Goal: Task Accomplishment & Management: Use online tool/utility

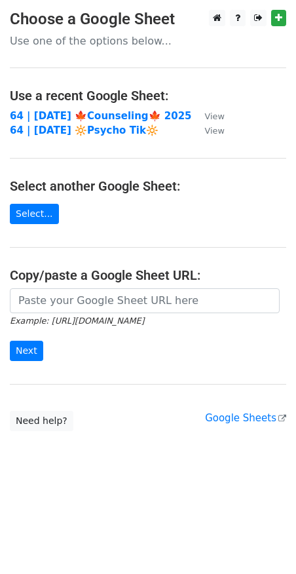
click at [121, 163] on main "Choose a Google Sheet Use one of the options below... Use a recent Google Sheet…" at bounding box center [148, 220] width 296 height 421
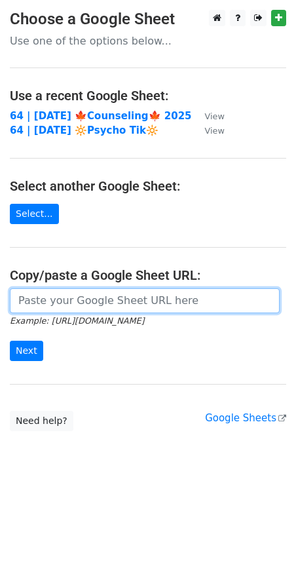
click at [80, 295] on input "url" at bounding box center [145, 300] width 270 height 25
paste input "[URL][DOMAIN_NAME]"
type input "[URL][DOMAIN_NAME]"
click at [10, 341] on input "Next" at bounding box center [26, 351] width 33 height 20
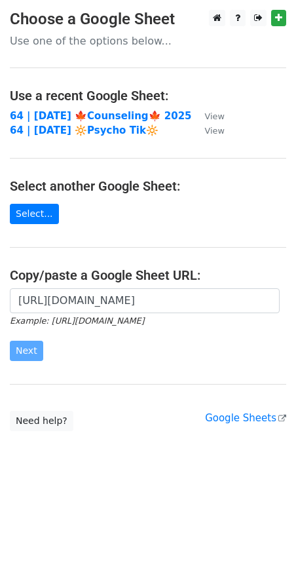
scroll to position [0, 0]
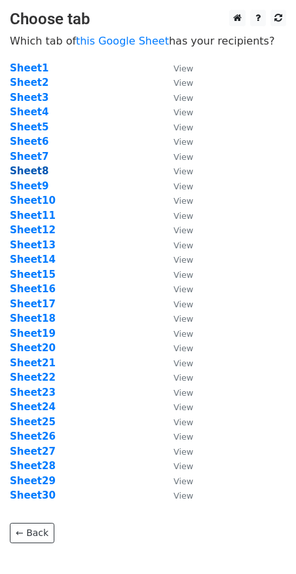
click at [41, 171] on strong "Sheet8" at bounding box center [29, 171] width 39 height 12
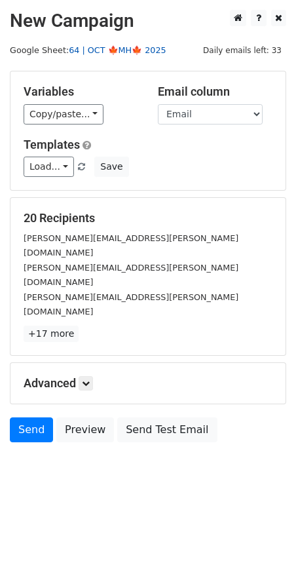
click at [124, 50] on link "64 | OCT 🍁MH🍁 2025" at bounding box center [118, 50] width 98 height 10
click at [54, 159] on link "Load..." at bounding box center [49, 167] width 50 height 20
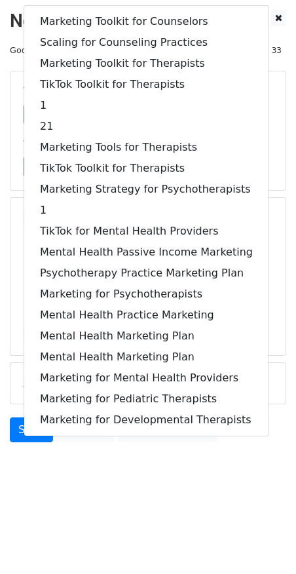
click at [10, 251] on div "20 Recipients viridiana.benitez@asu.edu craig.markson@stonybrook.edu jeremy.jam…" at bounding box center [147, 276] width 275 height 157
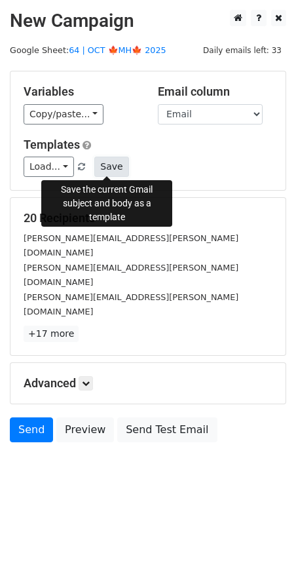
click at [98, 167] on button "Save" at bounding box center [111, 167] width 34 height 20
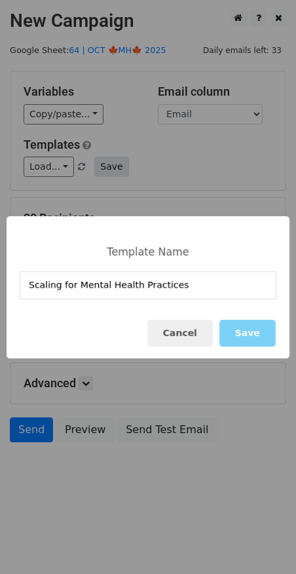
type input "Scaling for Mental Health Practices"
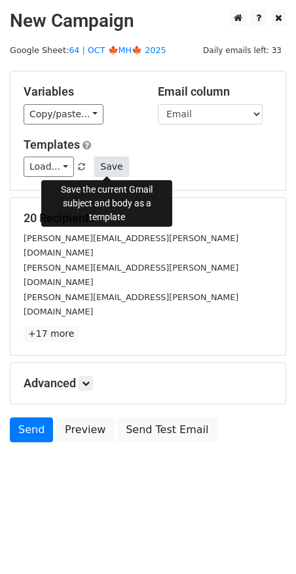
click at [96, 164] on button "Save" at bounding box center [111, 167] width 34 height 20
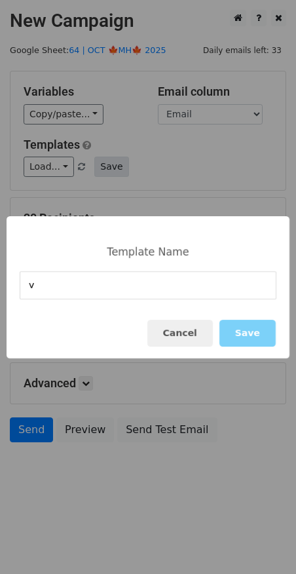
type input "v"
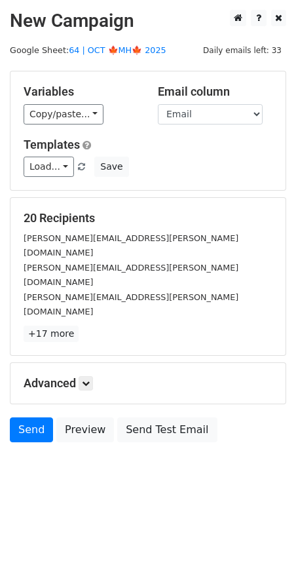
click at [163, 231] on div "viridiana.benitez@asu.edu" at bounding box center [148, 245] width 269 height 29
click at [62, 161] on link "Load..." at bounding box center [49, 167] width 50 height 20
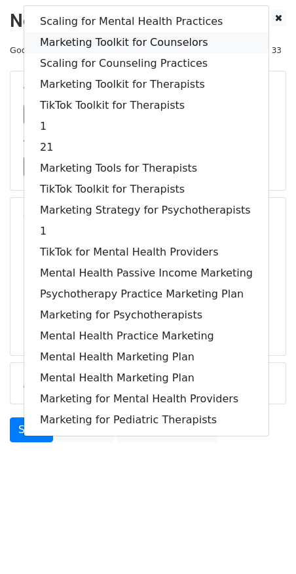
click at [117, 42] on link "Marketing Toolkit for Counselors" at bounding box center [146, 42] width 244 height 21
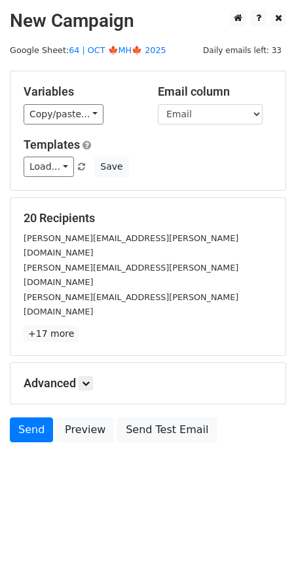
click at [80, 376] on h5 "Advanced" at bounding box center [148, 383] width 249 height 14
click at [88, 379] on icon at bounding box center [86, 383] width 8 height 8
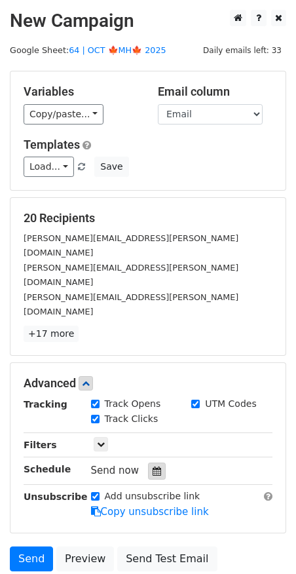
click at [156, 462] on div at bounding box center [157, 470] width 18 height 17
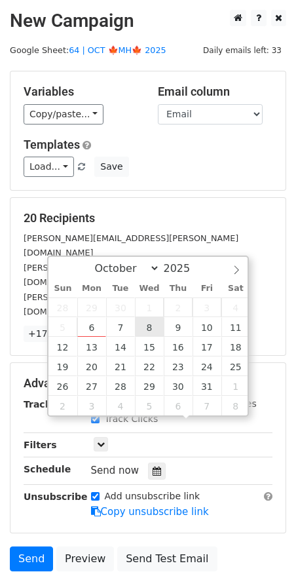
type input "2025-10-08 12:00"
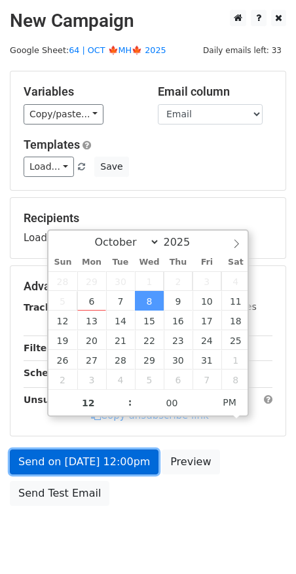
click at [122, 457] on link "Send on Oct 8 at 12:00pm" at bounding box center [84, 461] width 149 height 25
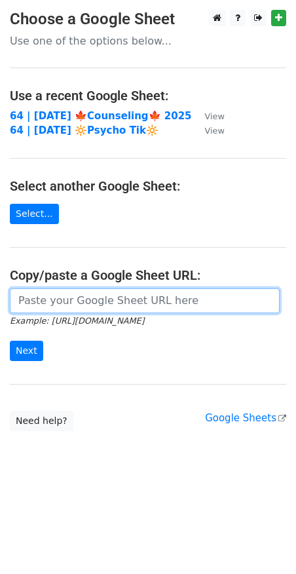
click at [109, 295] on input "url" at bounding box center [145, 300] width 270 height 25
paste input "https://docs.google.com/spreadsheets/d/1sUaHkYKVLx2m1jOnSDZdrDaQbp04LJlSAZwbecq…"
type input "https://docs.google.com/spreadsheets/d/1sUaHkYKVLx2m1jOnSDZdrDaQbp04LJlSAZwbecq…"
click at [10, 341] on input "Next" at bounding box center [26, 351] width 33 height 20
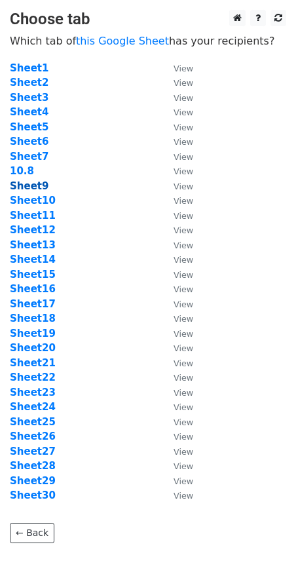
click at [42, 183] on strong "Sheet9" at bounding box center [29, 186] width 39 height 12
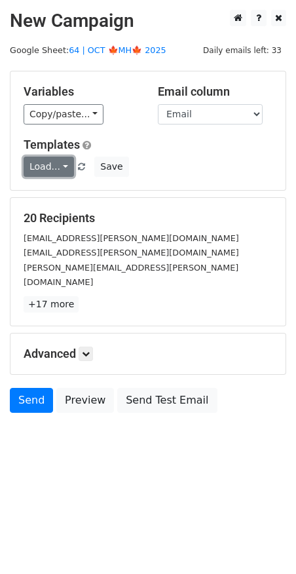
click at [42, 160] on link "Load..." at bounding box center [49, 167] width 50 height 20
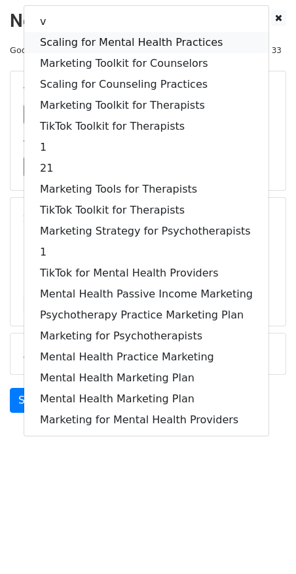
click at [122, 37] on link "Scaling for Mental Health Practices" at bounding box center [146, 42] width 244 height 21
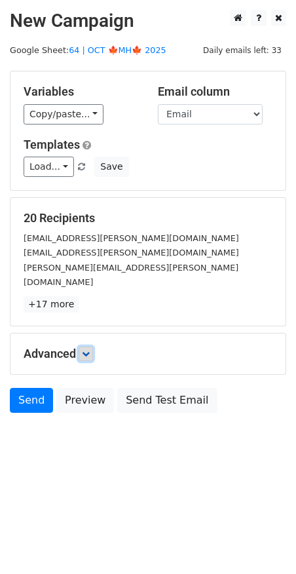
click at [88, 350] on icon at bounding box center [86, 354] width 8 height 8
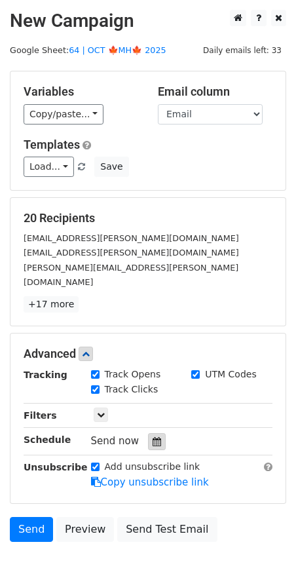
click at [148, 433] on div at bounding box center [157, 441] width 18 height 17
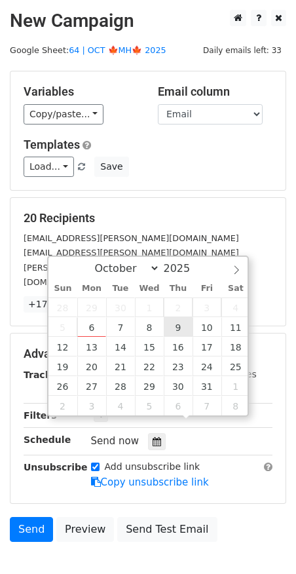
type input "2025-10-09 12:00"
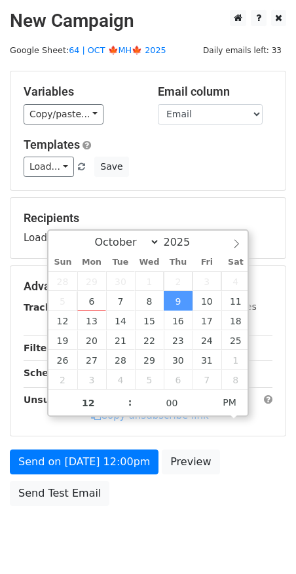
click at [129, 443] on form "Variables Copy/paste... {{Name}} {{Email}} Email column Name Email Templates Lo…" at bounding box center [148, 291] width 276 height 441
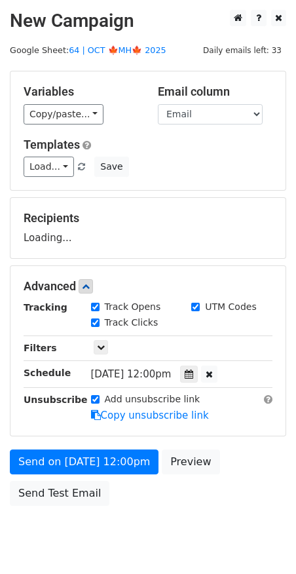
click at [114, 474] on div "Send on Oct 9 at 12:00pm Preview Send Test Email" at bounding box center [148, 480] width 296 height 63
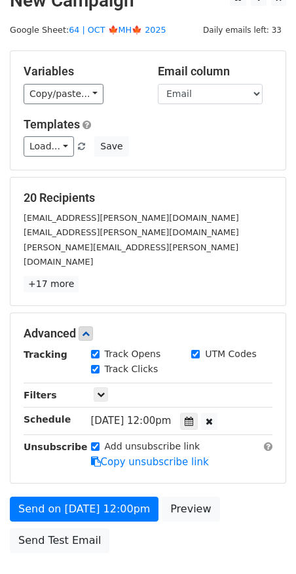
scroll to position [18, 0]
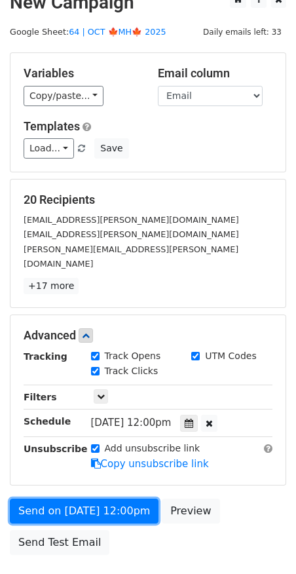
click at [99, 498] on link "Send on Oct 9 at 12:00pm" at bounding box center [84, 510] width 149 height 25
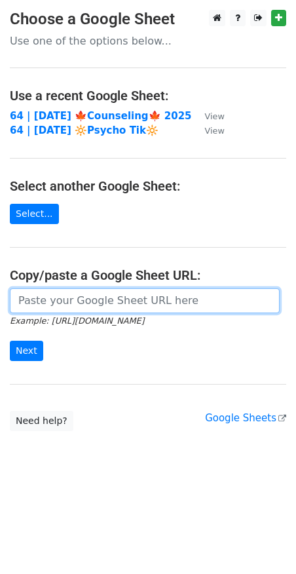
click at [88, 291] on input "url" at bounding box center [145, 300] width 270 height 25
paste input "[URL][DOMAIN_NAME]"
type input "[URL][DOMAIN_NAME]"
click at [10, 341] on input "Next" at bounding box center [26, 351] width 33 height 20
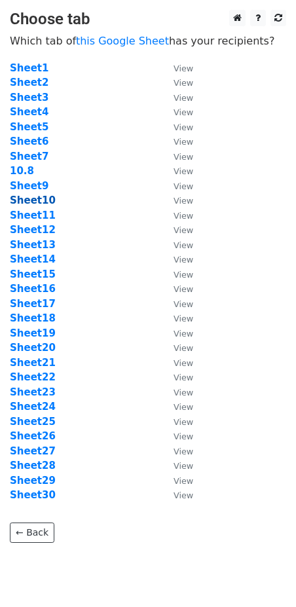
click at [39, 200] on strong "Sheet10" at bounding box center [33, 201] width 46 height 12
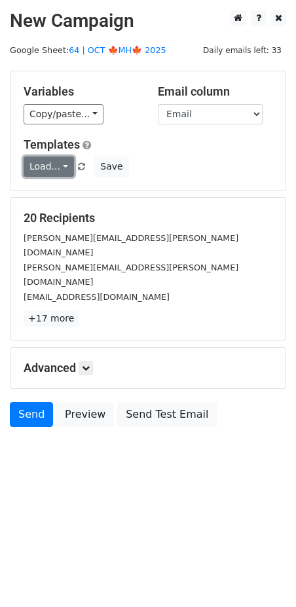
click at [50, 168] on link "Load..." at bounding box center [49, 167] width 50 height 20
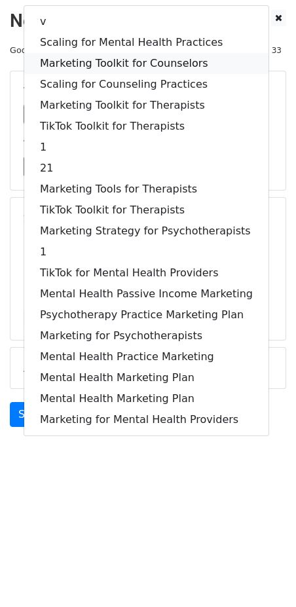
click at [113, 58] on link "Marketing Toolkit for Counselors" at bounding box center [146, 63] width 244 height 21
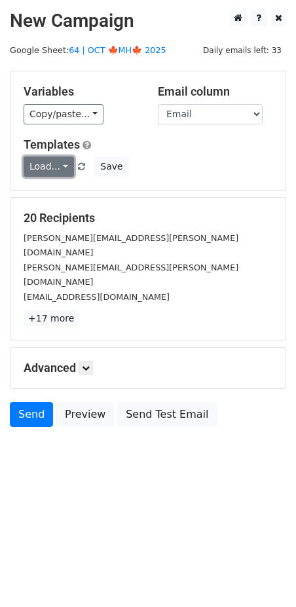
click at [46, 163] on link "Load..." at bounding box center [49, 167] width 50 height 20
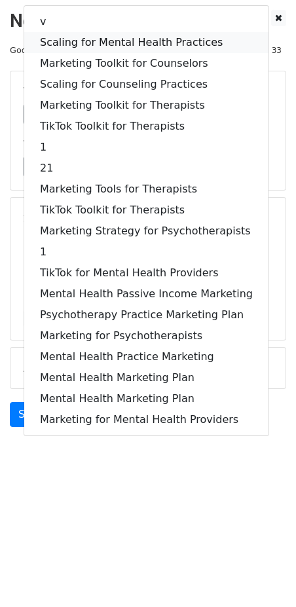
click at [138, 46] on link "Scaling for Mental Health Practices" at bounding box center [146, 42] width 244 height 21
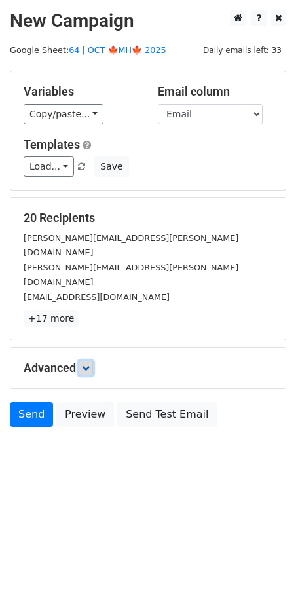
click at [87, 364] on icon at bounding box center [86, 368] width 8 height 8
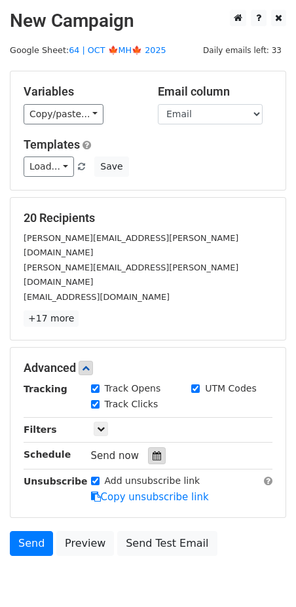
click at [153, 451] on icon at bounding box center [157, 455] width 9 height 9
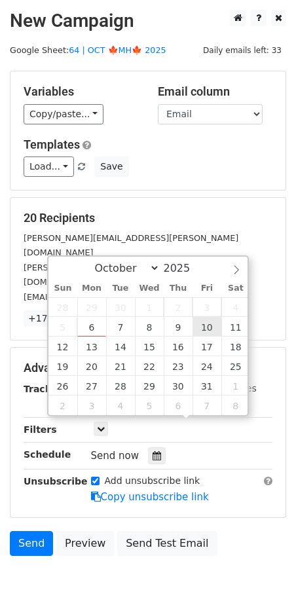
type input "2025-10-10 12:00"
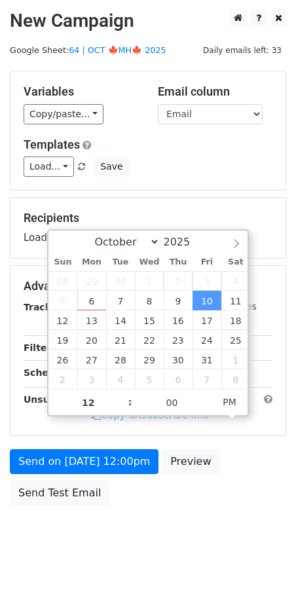
click at [114, 437] on form "Variables Copy/paste... {{Name}} {{Email}} Email column Name Email Templates Lo…" at bounding box center [148, 291] width 276 height 441
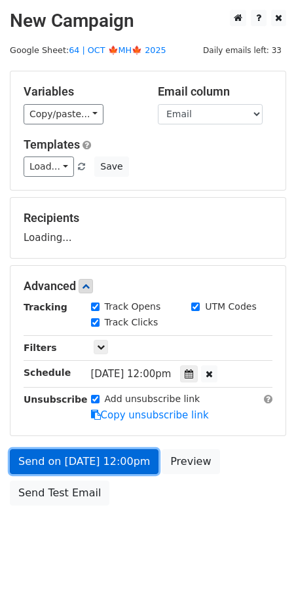
click at [105, 464] on link "Send on Oct 10 at 12:00pm" at bounding box center [84, 461] width 149 height 25
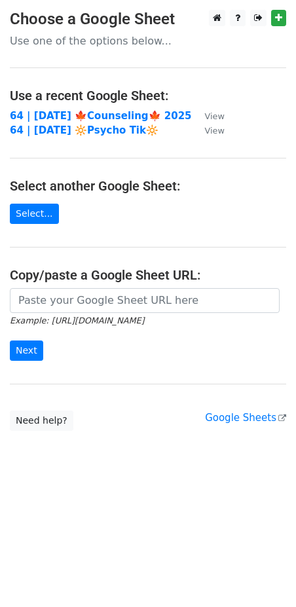
click at [59, 286] on main "Choose a Google Sheet Use one of the options below... Use a recent Google Sheet…" at bounding box center [148, 220] width 296 height 421
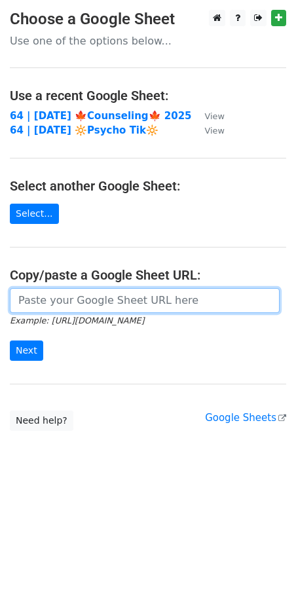
click at [53, 302] on input "url" at bounding box center [145, 300] width 270 height 25
paste input "[URL][DOMAIN_NAME]"
type input "[URL][DOMAIN_NAME]"
click at [10, 341] on input "Next" at bounding box center [26, 351] width 33 height 20
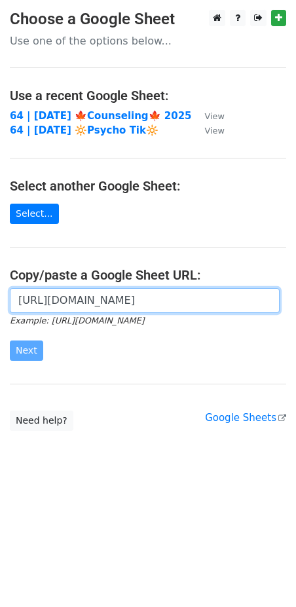
click at [66, 307] on input "[URL][DOMAIN_NAME]" at bounding box center [145, 300] width 270 height 25
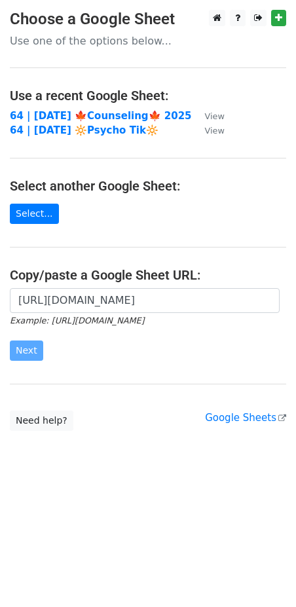
scroll to position [0, 0]
click at [106, 375] on main "Choose a Google Sheet Use one of the options below... Use a recent Google Sheet…" at bounding box center [148, 220] width 296 height 421
click at [94, 263] on main "Choose a Google Sheet Use one of the options below... Use a recent Google Sheet…" at bounding box center [148, 220] width 296 height 421
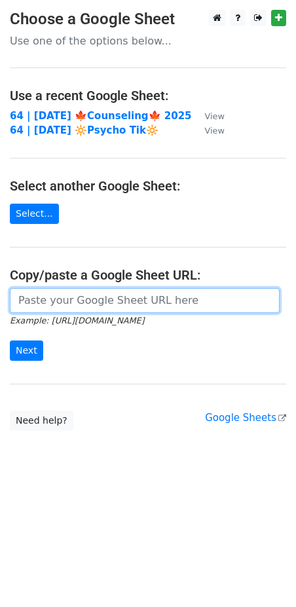
click at [51, 289] on input "url" at bounding box center [145, 300] width 270 height 25
paste input "[URL][DOMAIN_NAME]"
type input "[URL][DOMAIN_NAME]"
click at [10, 341] on input "Next" at bounding box center [26, 351] width 33 height 20
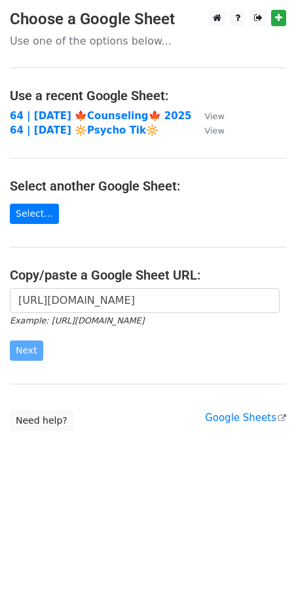
scroll to position [0, 0]
click at [64, 369] on div "[URL][DOMAIN_NAME] Example: [URL][DOMAIN_NAME] Next" at bounding box center [148, 331] width 296 height 86
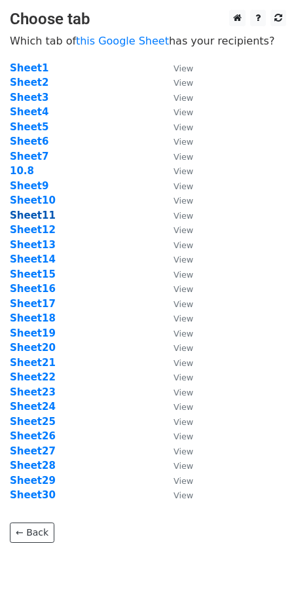
click at [30, 210] on strong "Sheet11" at bounding box center [33, 216] width 46 height 12
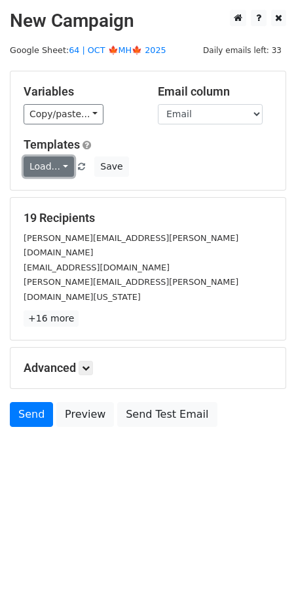
click at [52, 162] on link "Load..." at bounding box center [49, 167] width 50 height 20
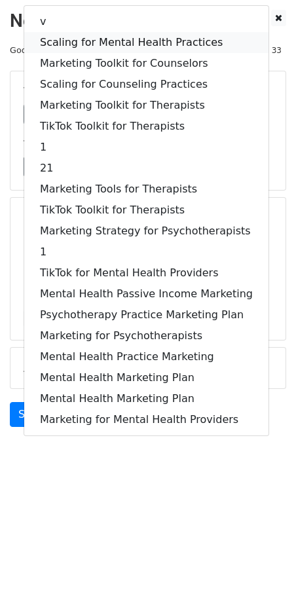
click at [115, 40] on link "Scaling for Mental Health Practices" at bounding box center [146, 42] width 244 height 21
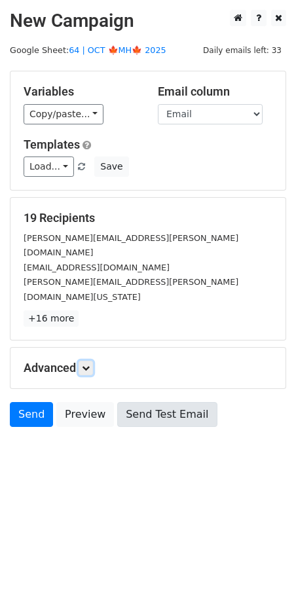
click at [92, 361] on link at bounding box center [86, 368] width 14 height 14
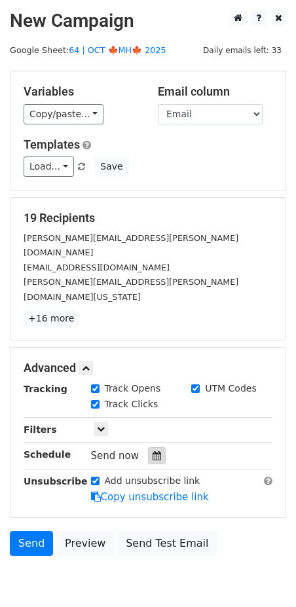
click at [153, 451] on icon at bounding box center [157, 455] width 9 height 9
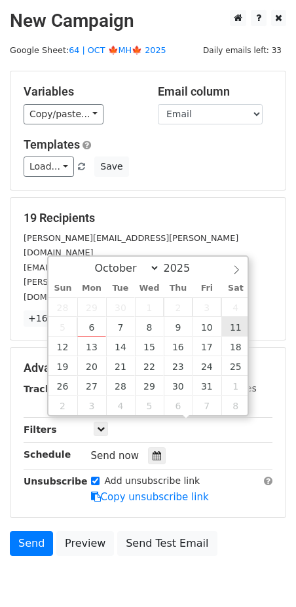
type input "2025-10-11 12:00"
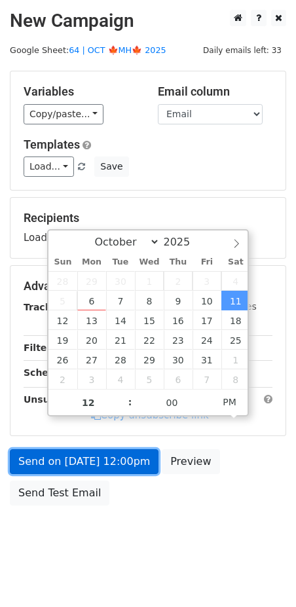
click at [117, 449] on link "Send on Oct 11 at 12:00pm" at bounding box center [84, 461] width 149 height 25
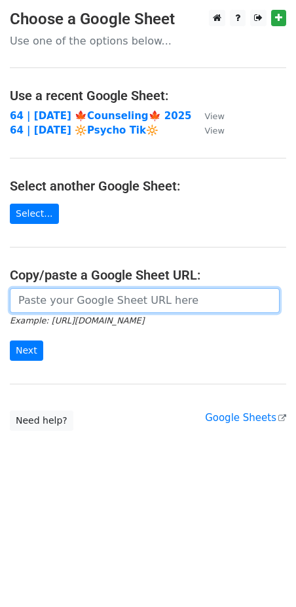
click at [84, 297] on input "url" at bounding box center [145, 300] width 270 height 25
paste input "https://docs.google.com/spreadsheets/d/1sUaHkYKVLx2m1jOnSDZdrDaQbp04LJlSAZwbecq…"
type input "https://docs.google.com/spreadsheets/d/1sUaHkYKVLx2m1jOnSDZdrDaQbp04LJlSAZwbecq…"
click at [10, 341] on input "Next" at bounding box center [26, 351] width 33 height 20
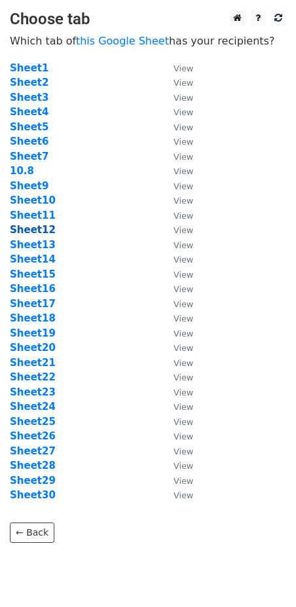
click at [26, 227] on strong "Sheet12" at bounding box center [33, 230] width 46 height 12
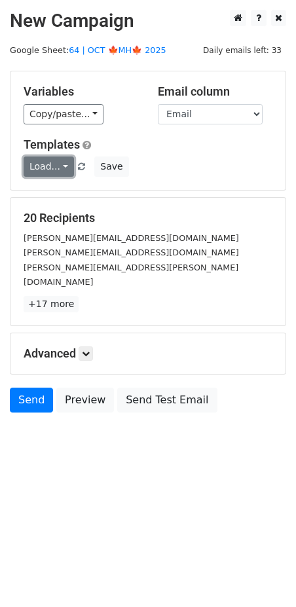
click at [49, 166] on link "Load..." at bounding box center [49, 167] width 50 height 20
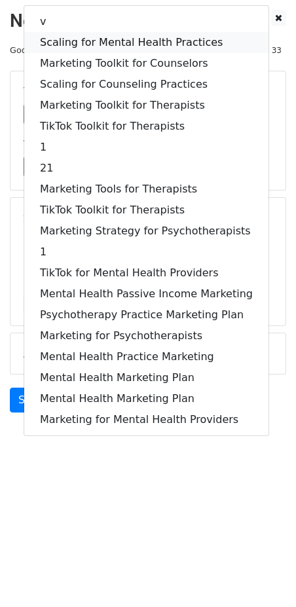
click at [117, 39] on link "Scaling for Mental Health Practices" at bounding box center [146, 42] width 244 height 21
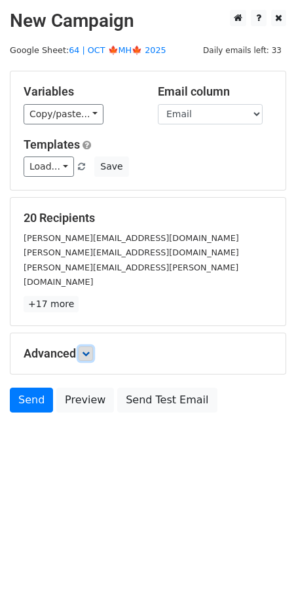
click at [88, 350] on icon at bounding box center [86, 354] width 8 height 8
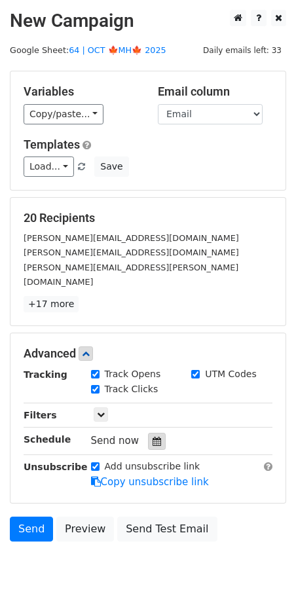
click at [153, 437] on icon at bounding box center [157, 441] width 9 height 9
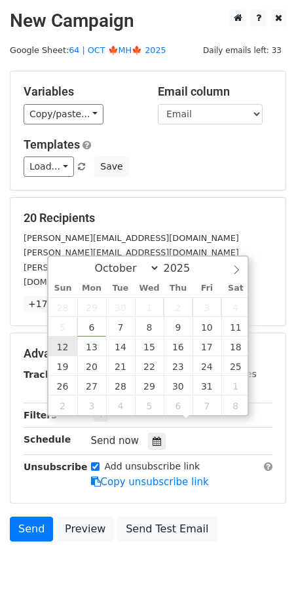
type input "2025-10-12 12:00"
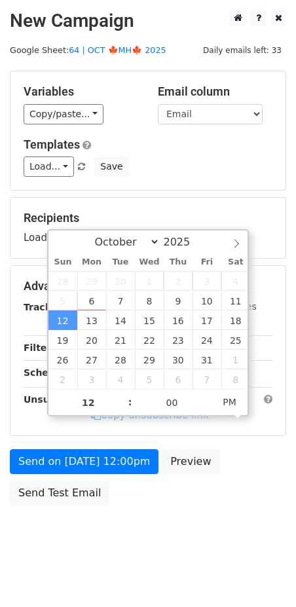
click at [67, 476] on div "Send on Oct 12 at 12:00pm Preview Send Test Email" at bounding box center [148, 480] width 296 height 63
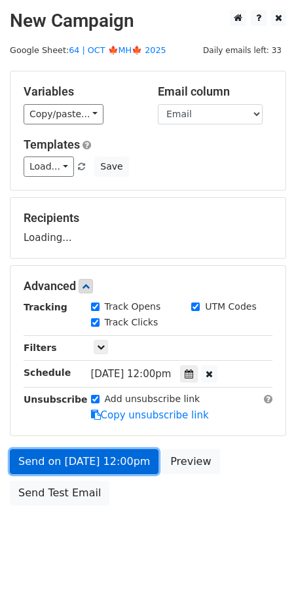
click at [77, 470] on link "Send on Oct 12 at 12:00pm" at bounding box center [84, 461] width 149 height 25
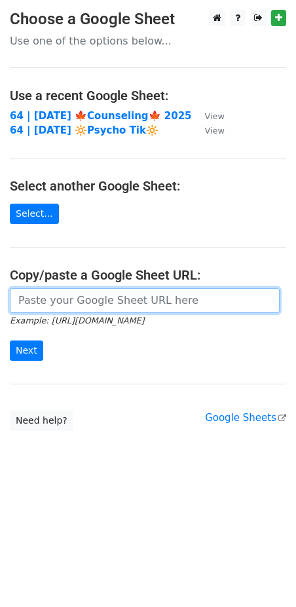
click at [80, 297] on input "url" at bounding box center [145, 300] width 270 height 25
paste input "[URL][DOMAIN_NAME]"
type input "https://docs.google.com/spreadsheets/d/1sUaHkYKVLx2m1jOnSDZdrDaQbp04LJlSAZwbecq…"
click at [10, 341] on input "Next" at bounding box center [26, 351] width 33 height 20
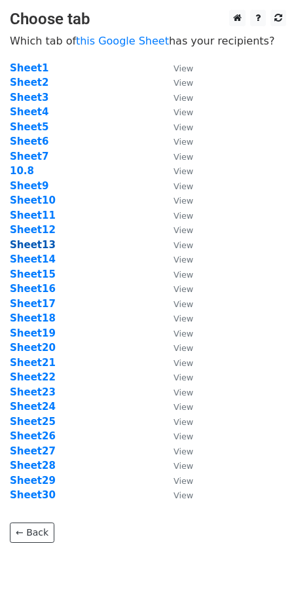
click at [35, 242] on strong "Sheet13" at bounding box center [33, 245] width 46 height 12
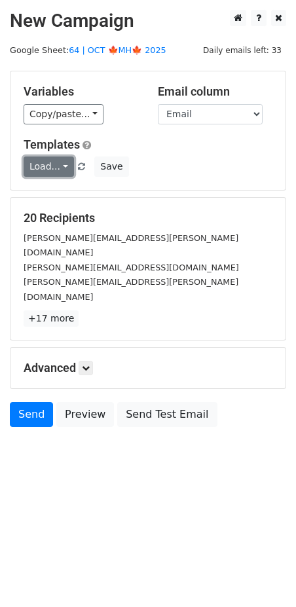
click at [56, 157] on link "Load..." at bounding box center [49, 167] width 50 height 20
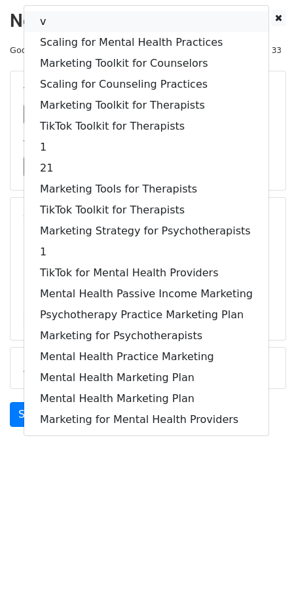
click at [113, 29] on link "v" at bounding box center [146, 21] width 244 height 21
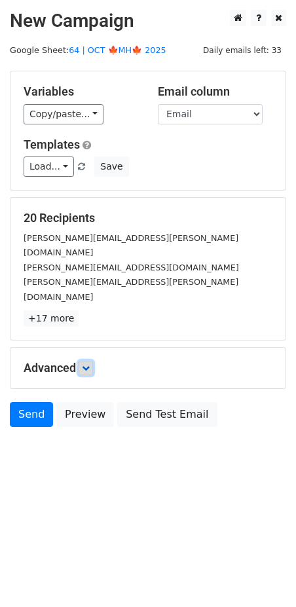
click at [90, 364] on icon at bounding box center [86, 368] width 8 height 8
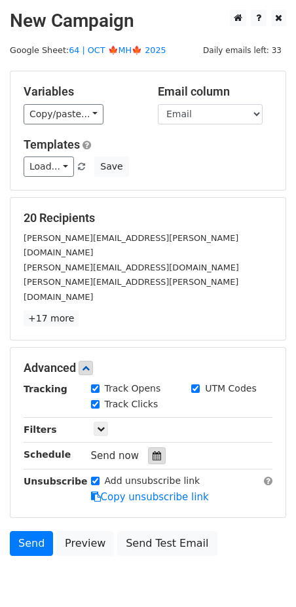
click at [149, 447] on div at bounding box center [157, 455] width 18 height 17
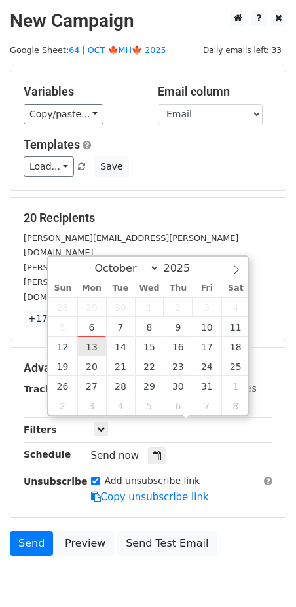
type input "2025-10-13 12:00"
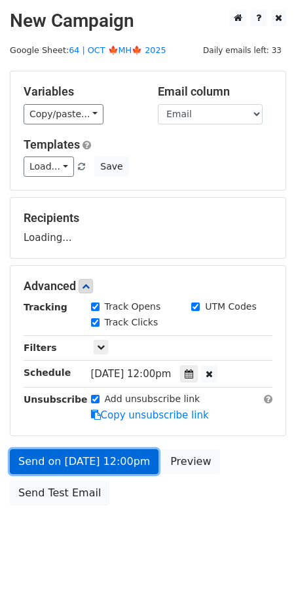
click at [79, 455] on link "Send on Oct 13 at 12:00pm" at bounding box center [84, 461] width 149 height 25
